Goal: Transaction & Acquisition: Purchase product/service

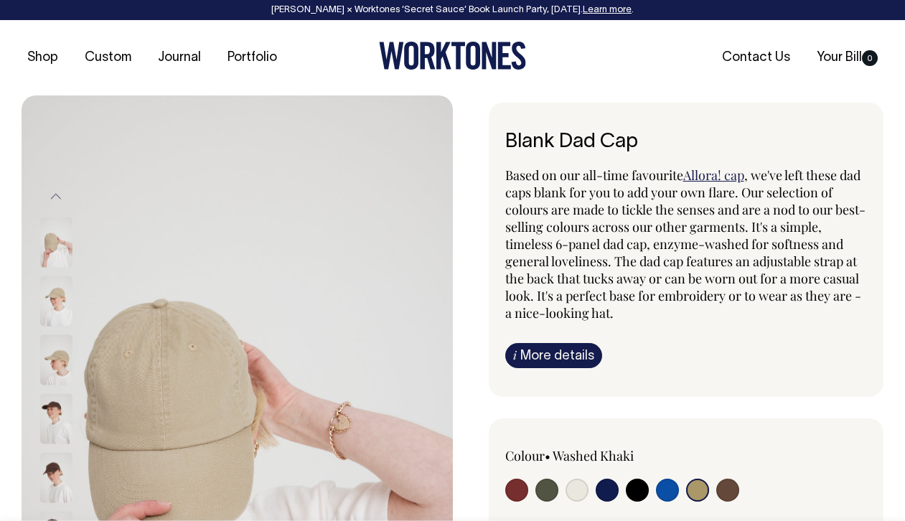
select select "Washed Khaki"
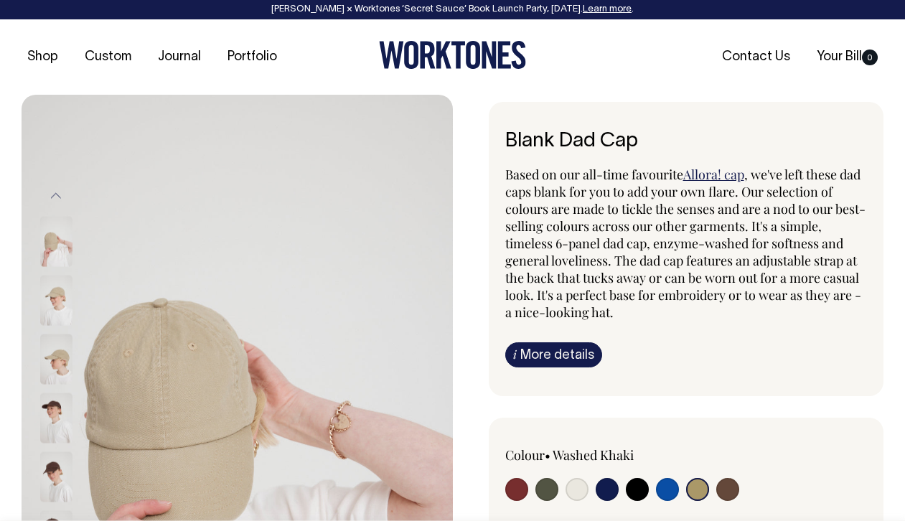
scroll to position [1, 0]
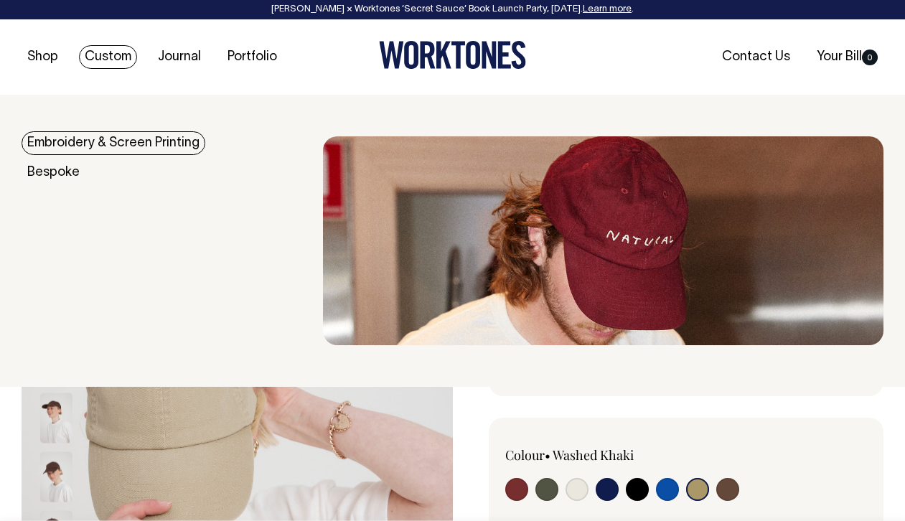
click at [128, 135] on link "Embroidery & Screen Printing" at bounding box center [114, 143] width 184 height 24
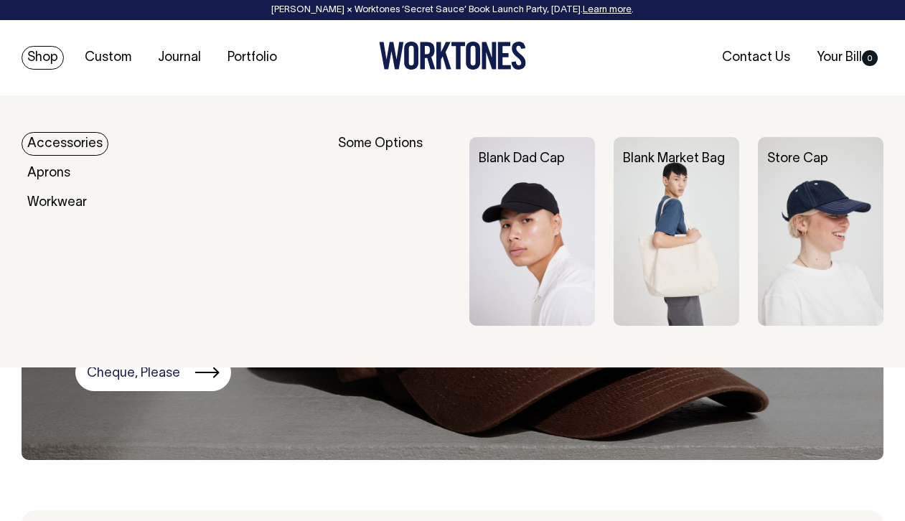
click at [66, 140] on link "Accessories" at bounding box center [65, 144] width 87 height 24
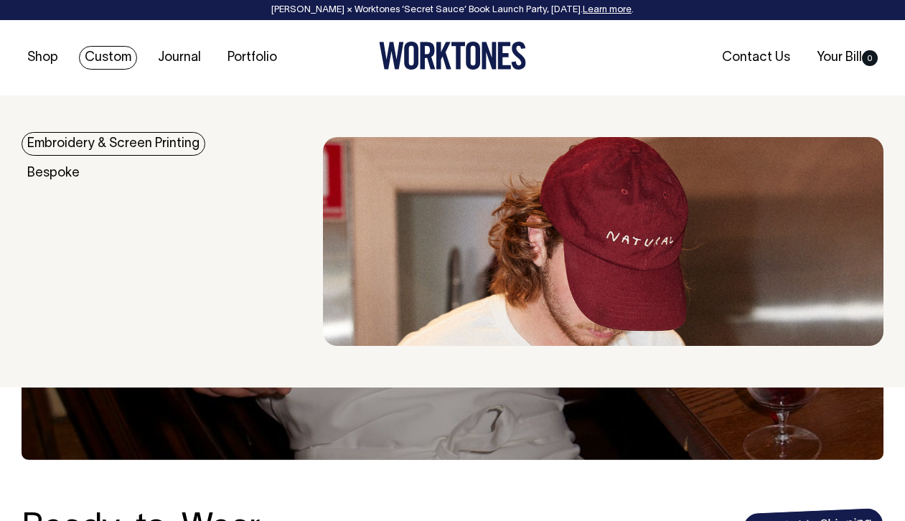
click at [110, 145] on link "Embroidery & Screen Printing" at bounding box center [114, 144] width 184 height 24
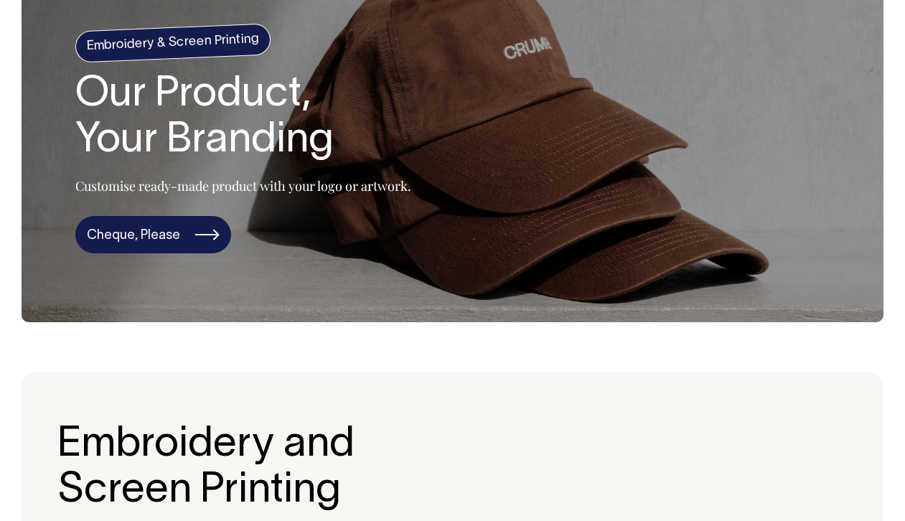
click at [154, 245] on link "Cheque, Please" at bounding box center [153, 234] width 156 height 37
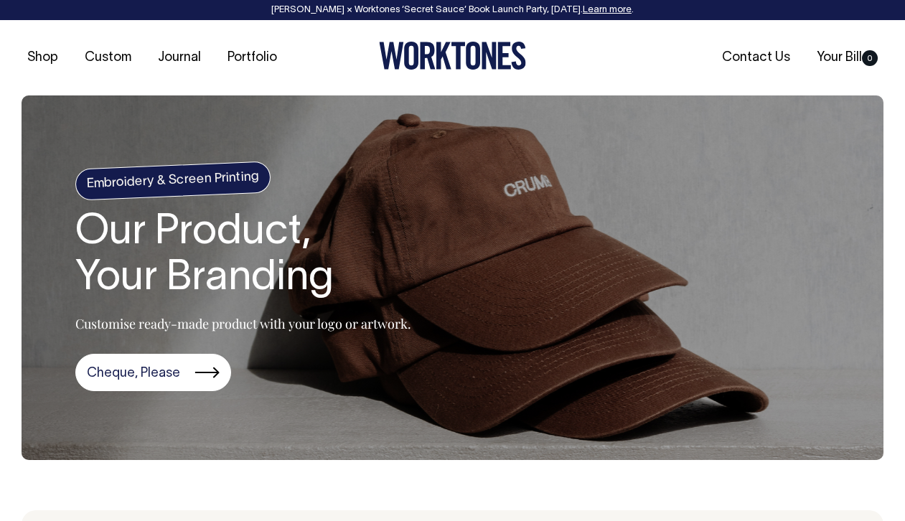
scroll to position [1, 0]
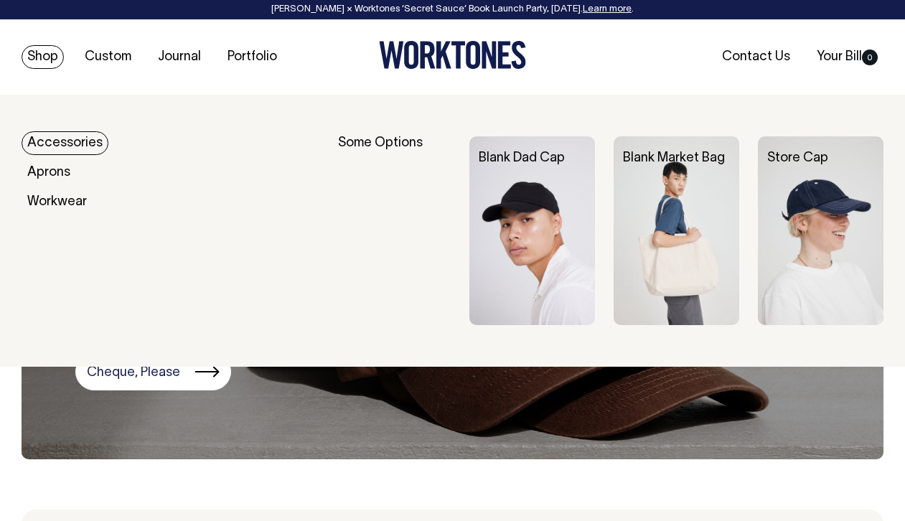
click at [694, 229] on img at bounding box center [676, 230] width 126 height 189
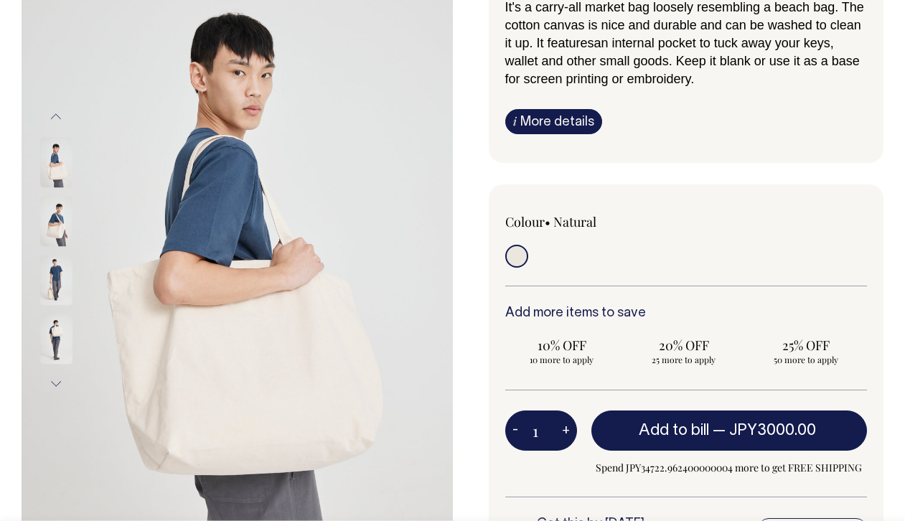
scroll to position [169, 0]
